Goal: Navigation & Orientation: Find specific page/section

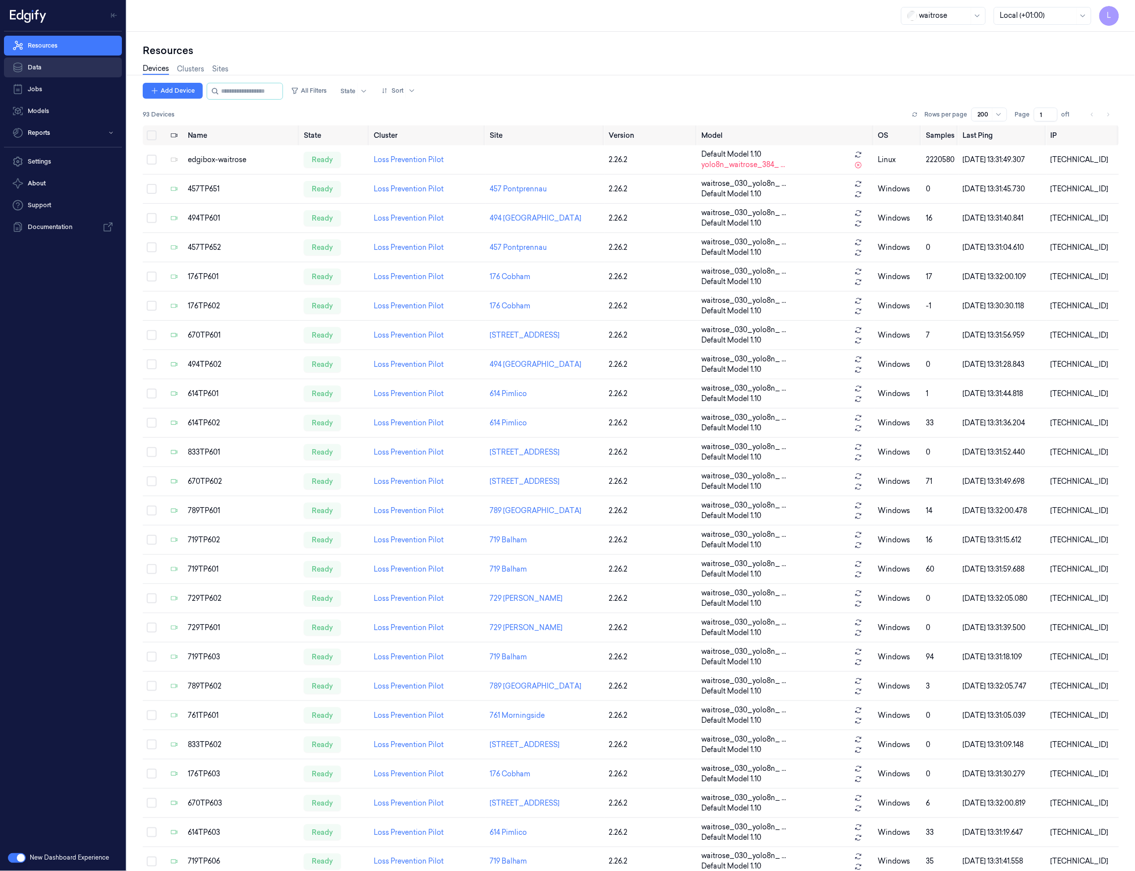
click at [70, 64] on link "Data" at bounding box center [63, 68] width 118 height 20
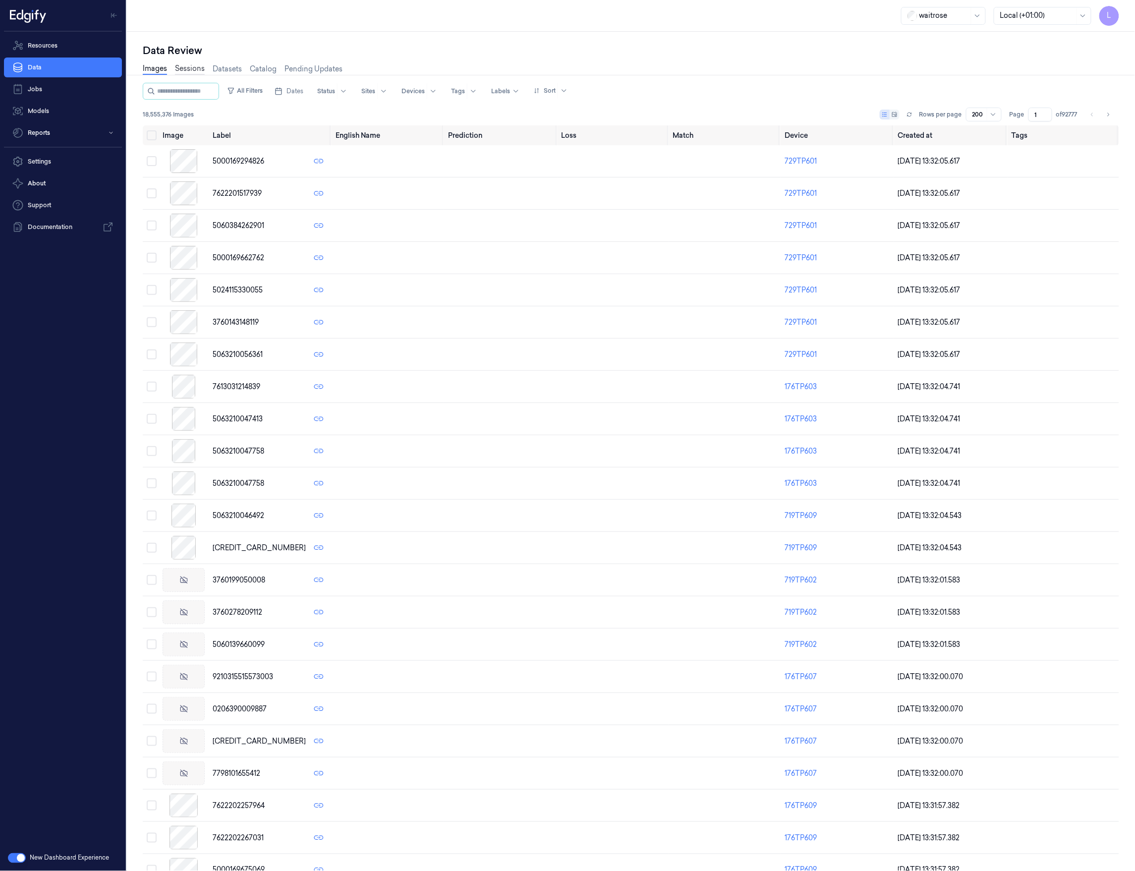
click at [192, 67] on link "Sessions" at bounding box center [190, 68] width 30 height 11
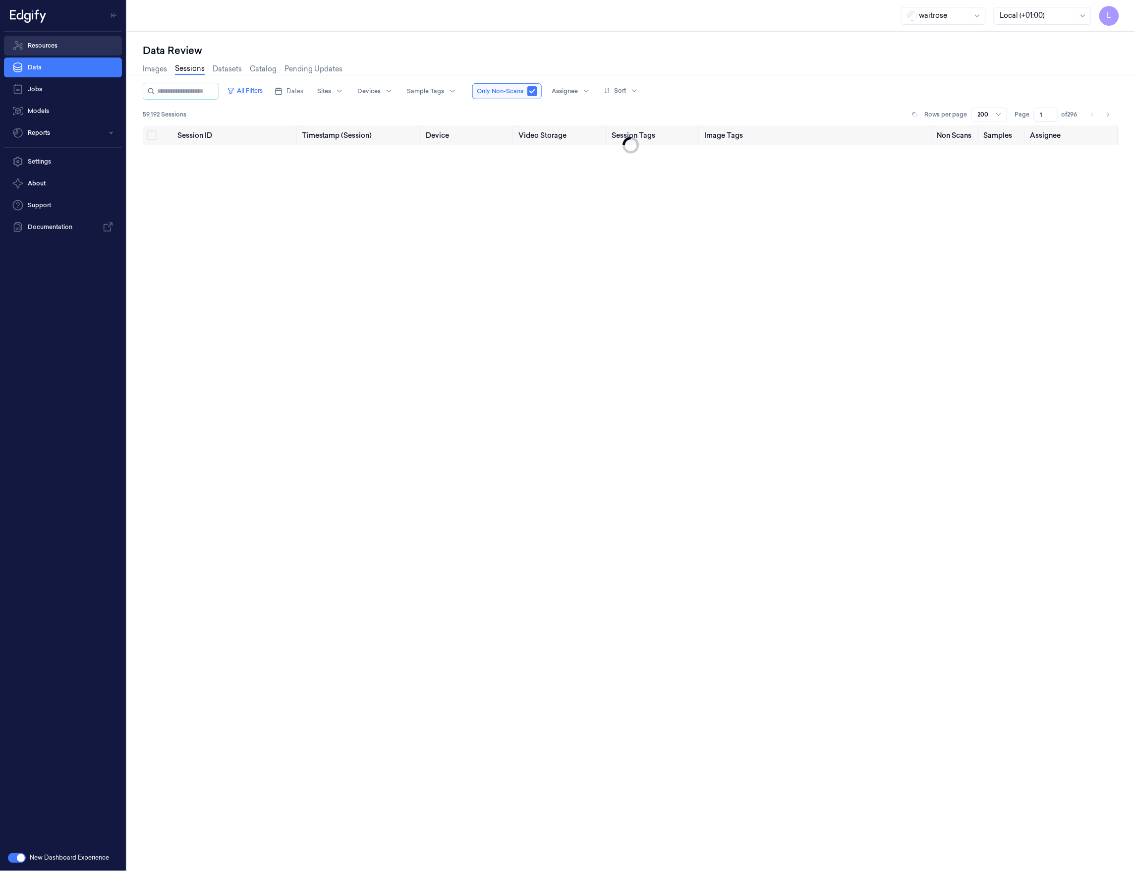
click at [48, 43] on link "Resources" at bounding box center [63, 46] width 118 height 20
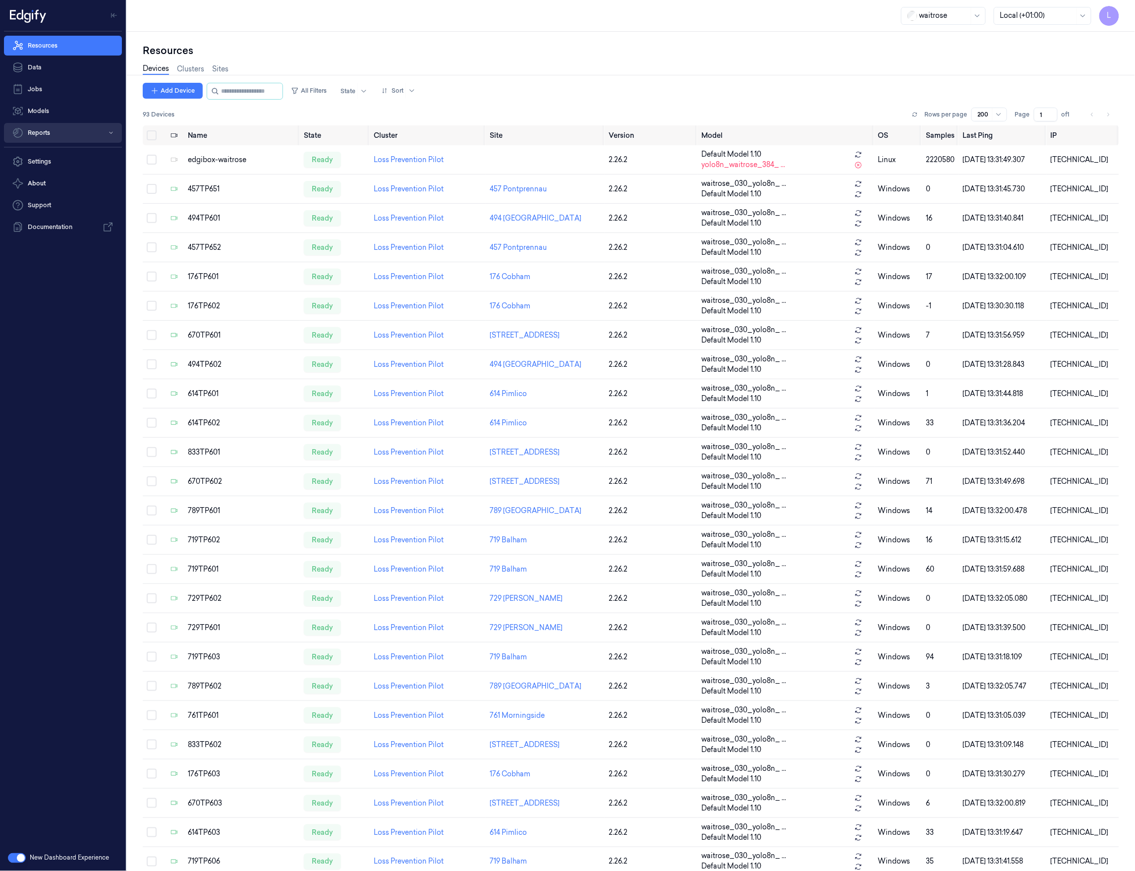
click at [51, 129] on button "Reports" at bounding box center [63, 133] width 118 height 20
click at [62, 120] on link "Models" at bounding box center [63, 111] width 118 height 20
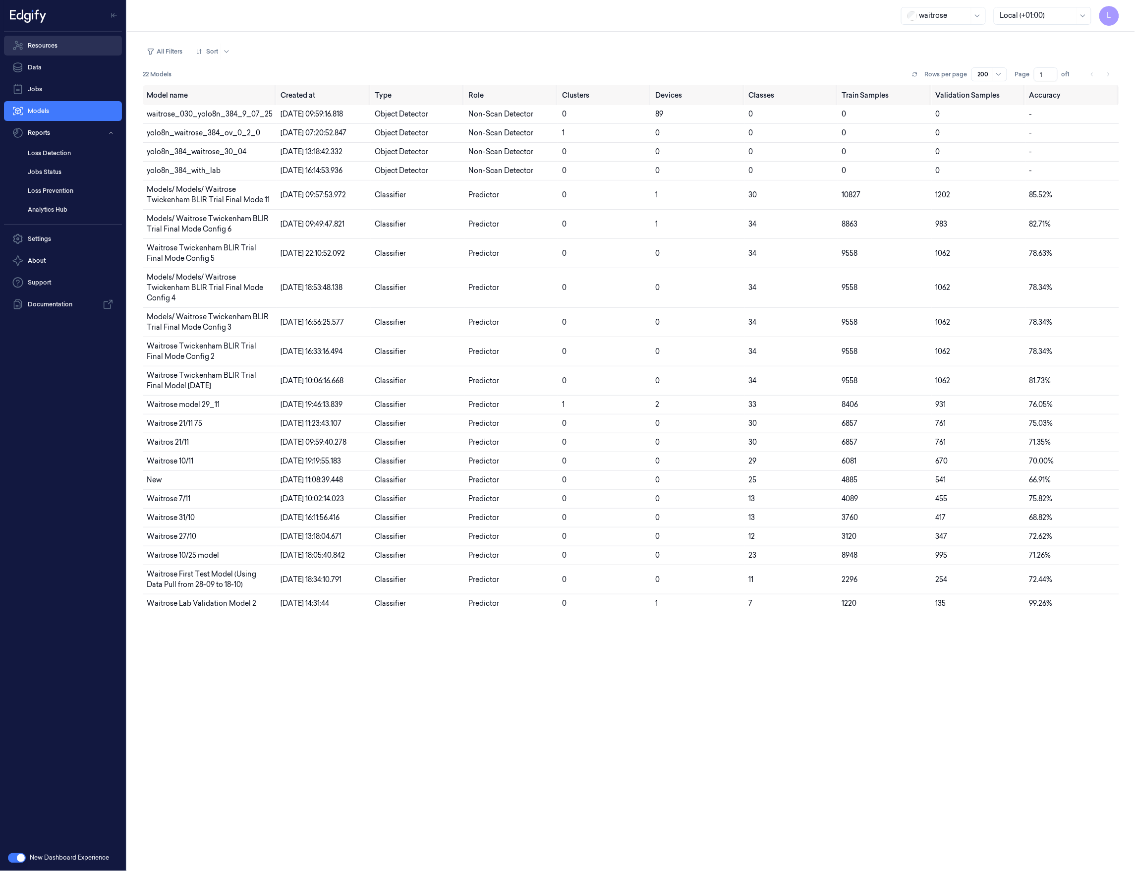
click at [46, 41] on link "Resources" at bounding box center [63, 46] width 118 height 20
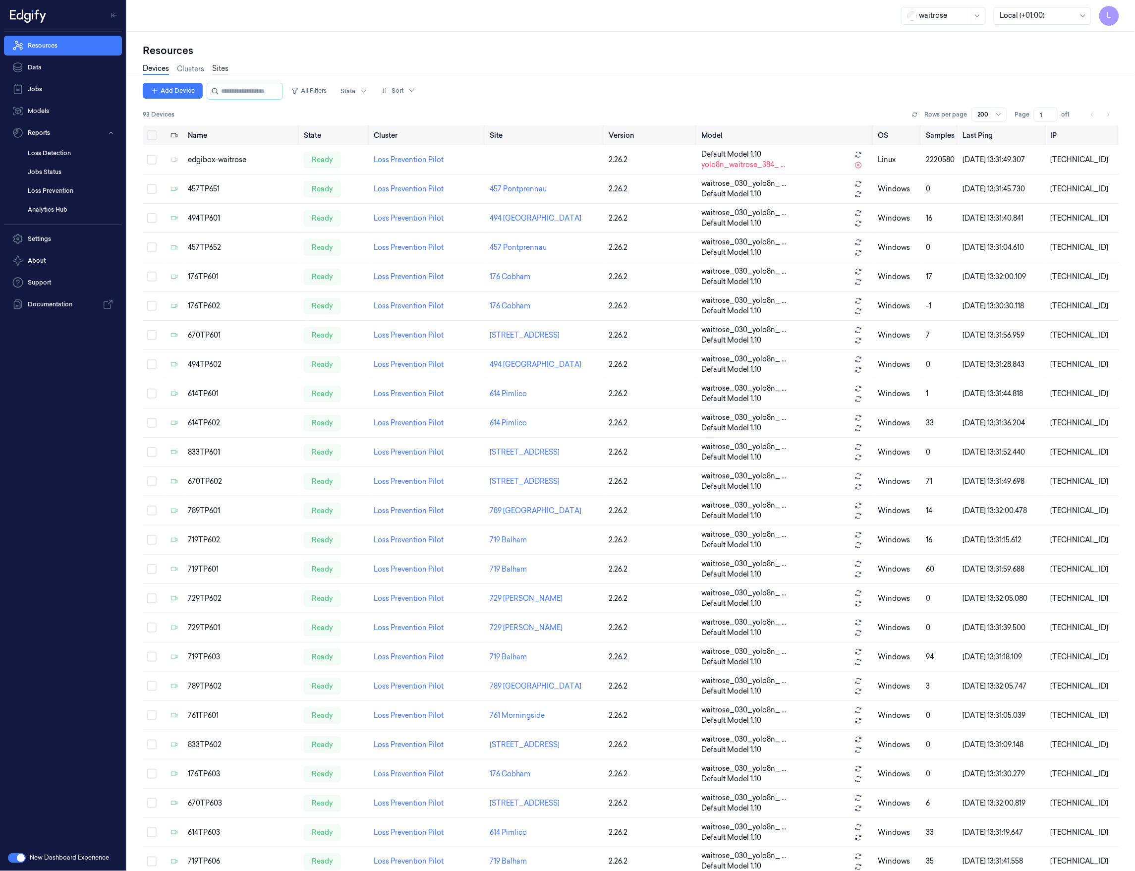
click at [227, 64] on link "Sites" at bounding box center [220, 68] width 16 height 11
